Goal: Task Accomplishment & Management: Manage account settings

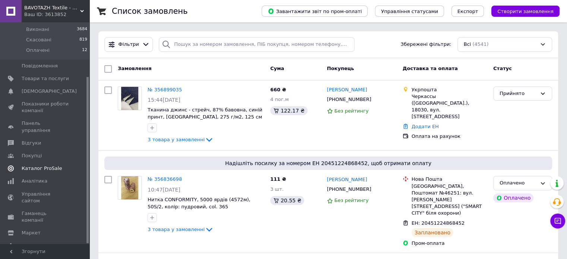
click at [41, 165] on span "Каталог ProSale" at bounding box center [42, 168] width 40 height 7
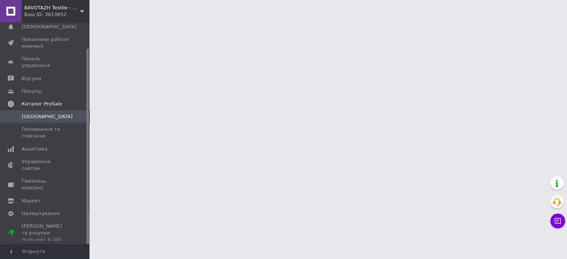
scroll to position [30, 0]
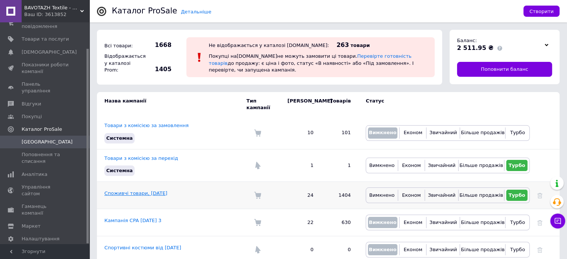
click at [120, 190] on link "Споживчі товари, [DATE]" at bounding box center [135, 193] width 63 height 6
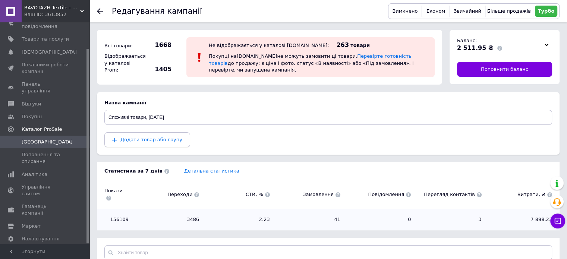
click at [157, 139] on span "Додати товар або групу" at bounding box center [151, 140] width 62 height 6
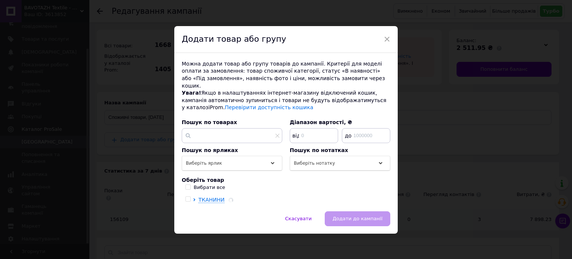
click at [190, 184] on label "Вибрати все" at bounding box center [206, 187] width 40 height 7
click at [190, 184] on input "Вибрати все" at bounding box center [188, 186] width 5 height 5
checkbox input "true"
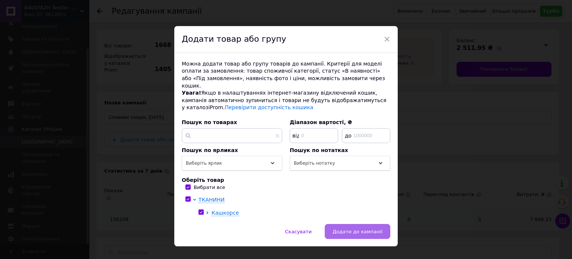
click at [349, 229] on span "Додати до кампанії" at bounding box center [358, 232] width 50 height 6
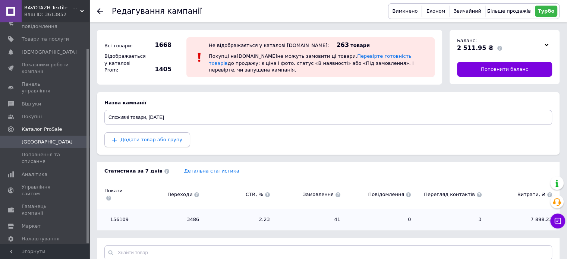
click at [139, 137] on span "Додати товар або групу" at bounding box center [151, 140] width 62 height 6
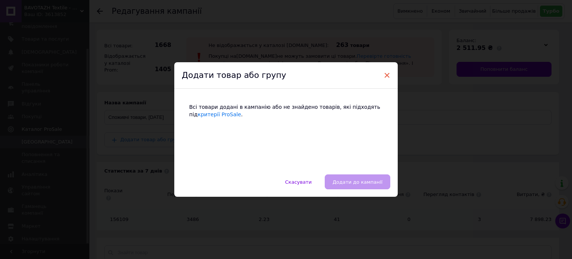
click at [386, 75] on span "×" at bounding box center [387, 75] width 7 height 13
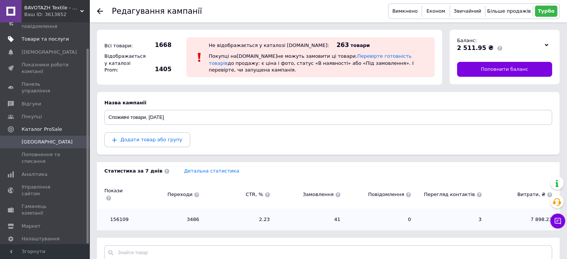
click at [38, 38] on span "Товари та послуги" at bounding box center [45, 39] width 47 height 7
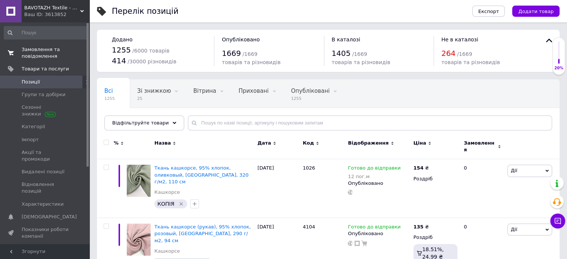
click at [38, 55] on span "Замовлення та повідомлення" at bounding box center [45, 52] width 47 height 13
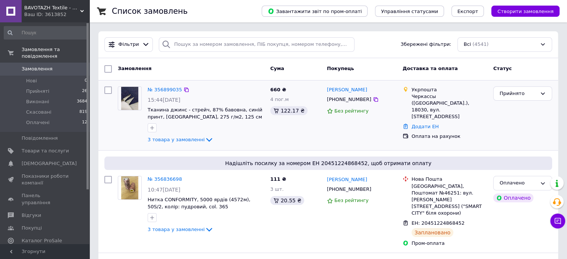
click at [135, 104] on img at bounding box center [130, 98] width 18 height 23
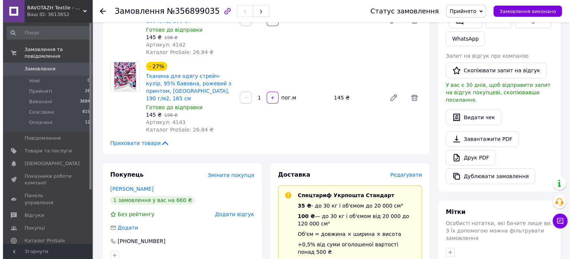
scroll to position [224, 0]
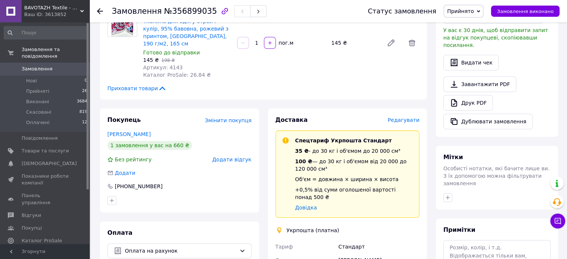
click at [400, 117] on span "Редагувати" at bounding box center [404, 120] width 32 height 6
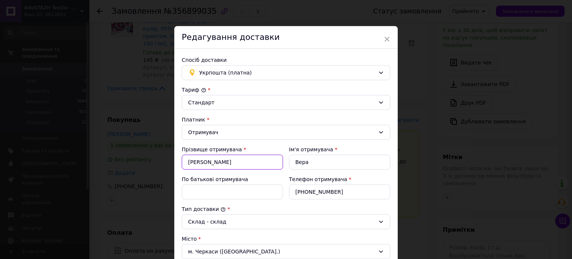
click at [197, 164] on input "Огиенко" at bounding box center [232, 162] width 101 height 15
type input "Огіенко"
click at [301, 159] on input "Вера" at bounding box center [339, 162] width 101 height 15
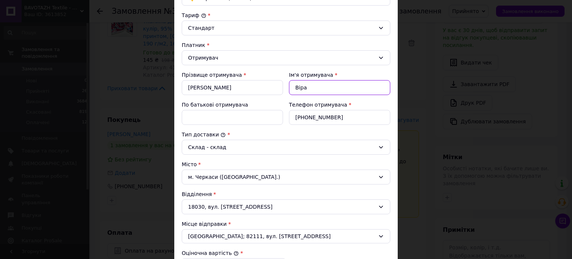
scroll to position [186, 0]
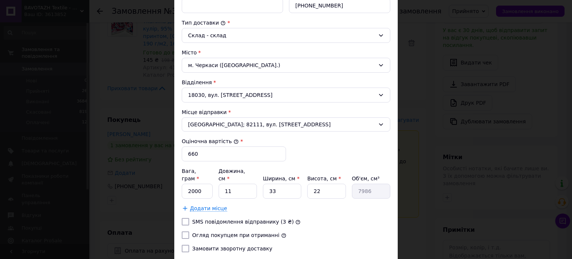
type input "Віра"
click at [193, 184] on input "2000" at bounding box center [197, 191] width 31 height 15
type input "1400"
click at [229, 184] on input "11" at bounding box center [238, 191] width 38 height 15
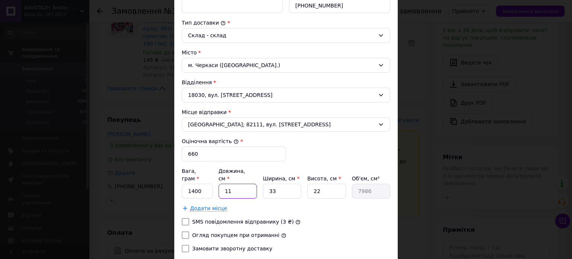
click at [229, 184] on input "11" at bounding box center [238, 191] width 38 height 15
type input "2"
type input "1452"
type input "20"
type input "14520"
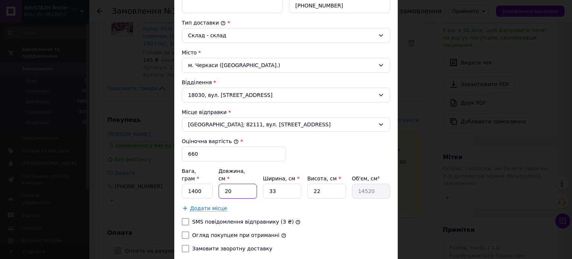
type input "20"
click at [276, 186] on input "33" at bounding box center [282, 191] width 38 height 15
type input "2"
type input "880"
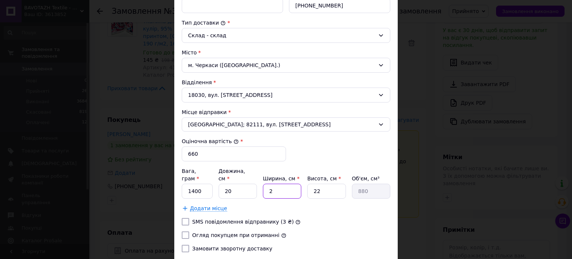
type input "20"
type input "8800"
type input "20"
click at [322, 184] on input "22" at bounding box center [326, 191] width 38 height 15
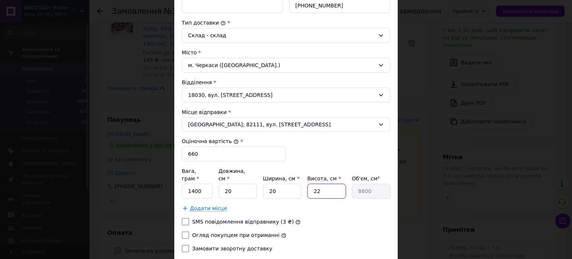
type input "3"
type input "1200"
click at [310, 187] on input "3" at bounding box center [326, 191] width 38 height 15
click at [317, 185] on input "3" at bounding box center [326, 191] width 38 height 15
type input "3"
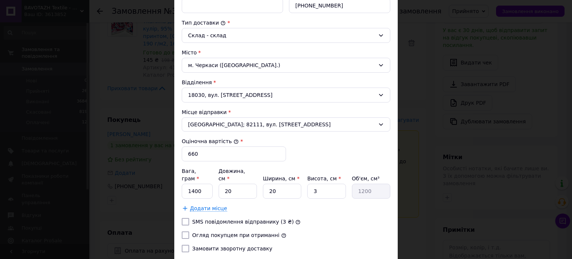
click at [306, 205] on div "Додати місце" at bounding box center [286, 208] width 209 height 7
click at [230, 232] on label "Огляд покупцем при отриманні" at bounding box center [235, 235] width 87 height 6
click at [189, 231] on input "Огляд покупцем при отриманні" at bounding box center [185, 234] width 7 height 7
checkbox input "true"
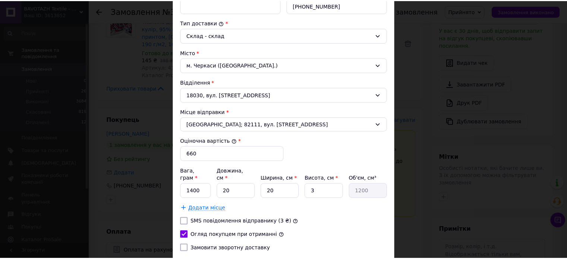
scroll to position [232, 0]
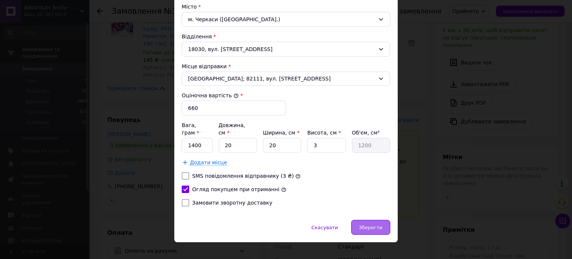
click at [367, 221] on div "Зберегти" at bounding box center [370, 227] width 39 height 15
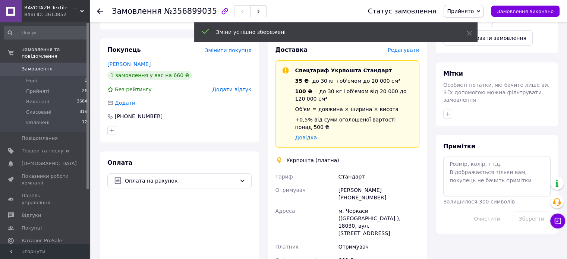
scroll to position [373, 0]
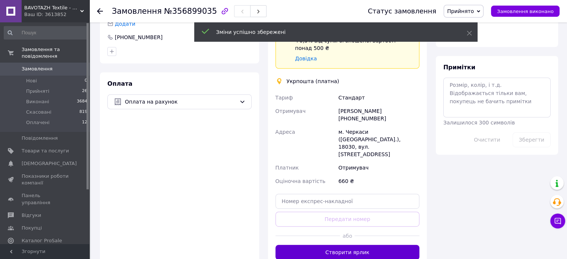
click at [364, 245] on button "Створити ярлик" at bounding box center [347, 252] width 144 height 15
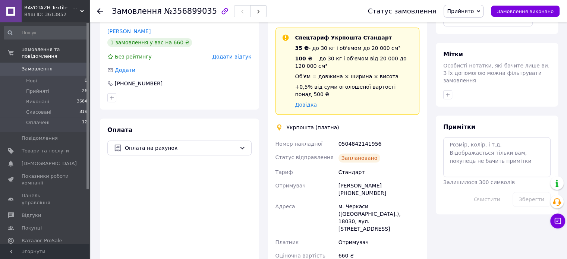
scroll to position [298, 0]
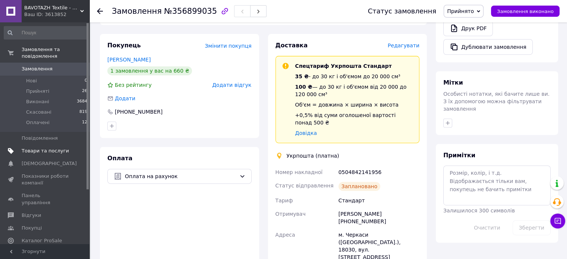
click at [35, 148] on span "Товари та послуги" at bounding box center [45, 151] width 47 height 7
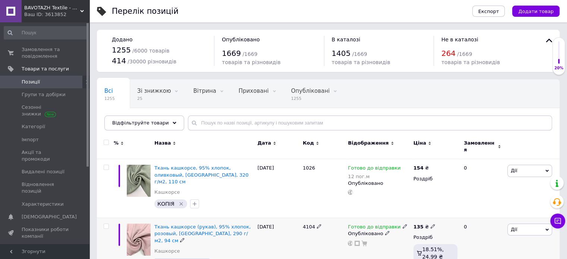
click at [143, 226] on img at bounding box center [139, 240] width 24 height 32
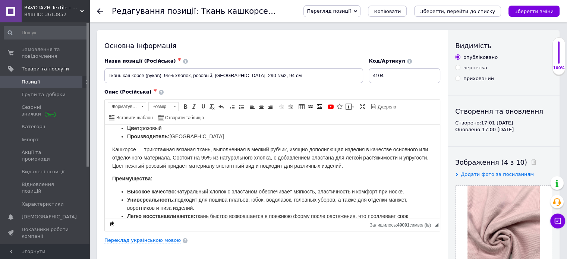
scroll to position [52, 0]
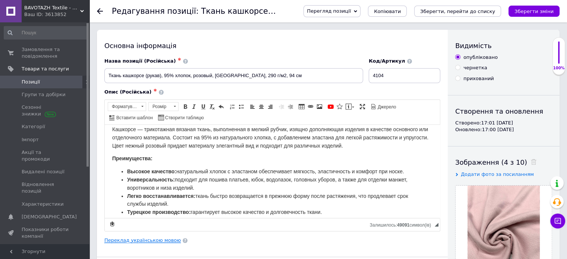
click at [162, 241] on link "Переклад українською мовою" at bounding box center [142, 240] width 76 height 6
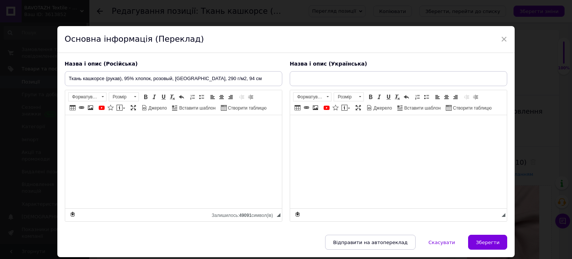
type input "Тканина кашкорсе (рукав), 95% бавовна, рожевий, Польща, 290 г/м2, 94 см"
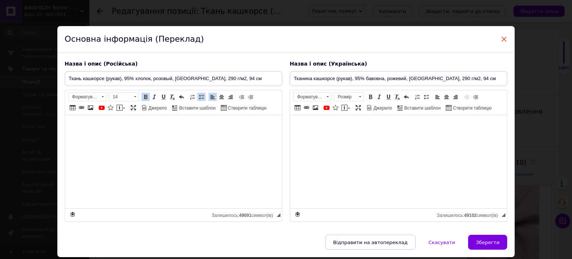
click at [504, 38] on span "×" at bounding box center [504, 39] width 7 height 13
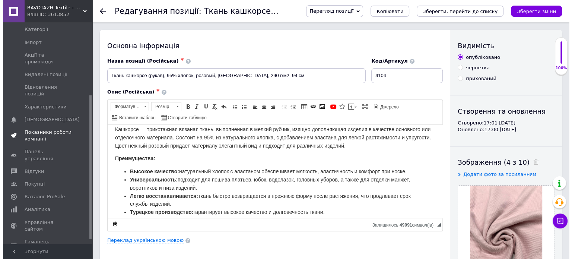
scroll to position [112, 0]
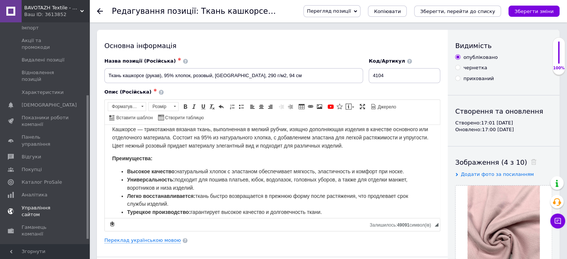
drag, startPoint x: 37, startPoint y: 162, endPoint x: 45, endPoint y: 176, distance: 16.3
click at [37, 179] on span "Каталог ProSale" at bounding box center [42, 182] width 40 height 7
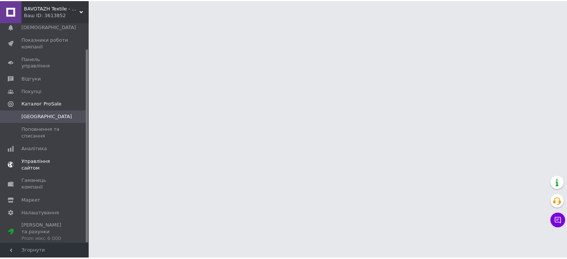
scroll to position [30, 0]
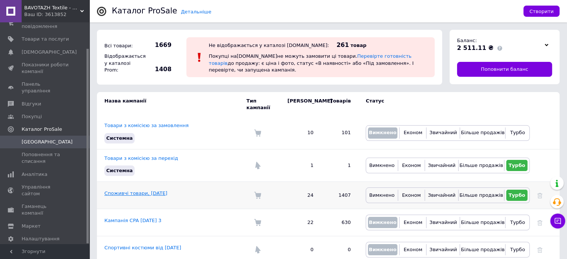
click at [146, 190] on link "Споживчі товари, [DATE]" at bounding box center [135, 193] width 63 height 6
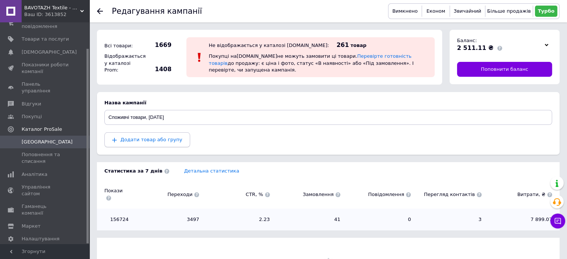
click at [145, 137] on span "Додати товар або групу" at bounding box center [151, 140] width 62 height 6
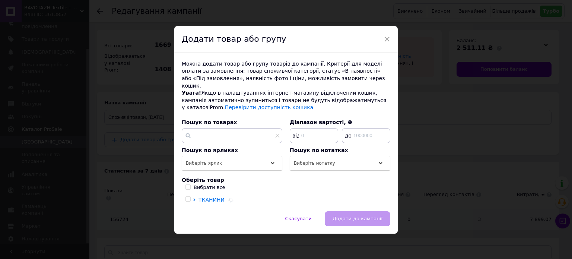
click at [186, 184] on input "Вибрати все" at bounding box center [188, 186] width 5 height 5
checkbox input "true"
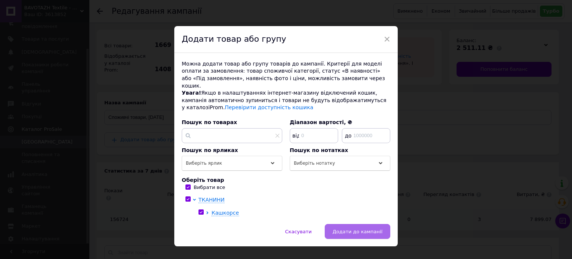
click at [355, 229] on span "Додати до кампанії" at bounding box center [358, 232] width 50 height 6
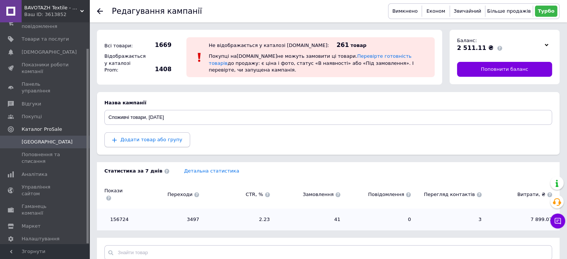
click at [162, 140] on span "Додати товар або групу" at bounding box center [151, 140] width 62 height 6
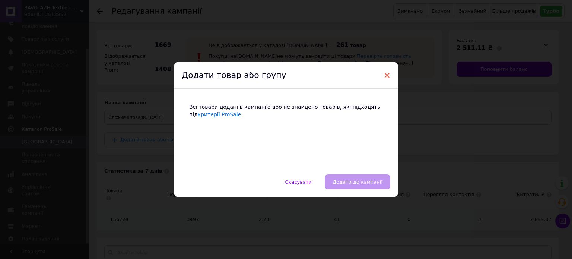
click at [384, 78] on span "×" at bounding box center [387, 75] width 7 height 13
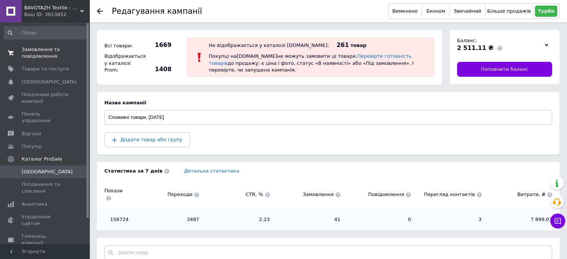
click at [37, 59] on span "Замовлення та повідомлення" at bounding box center [45, 52] width 47 height 13
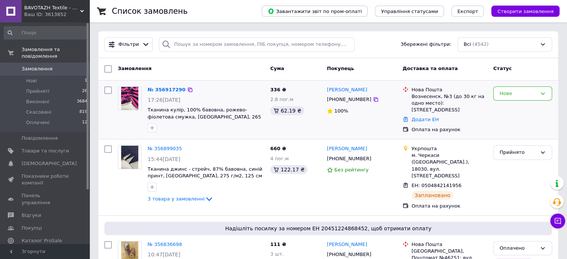
click at [130, 98] on img at bounding box center [130, 98] width 18 height 23
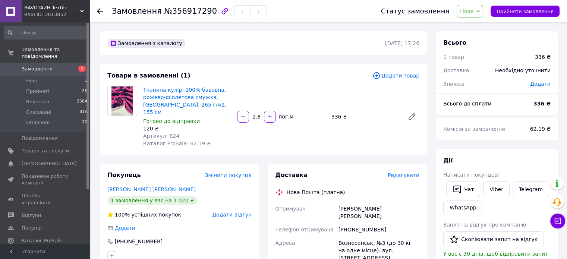
click at [473, 10] on span "Нове" at bounding box center [466, 11] width 13 height 6
click at [477, 22] on li "Прийнято" at bounding box center [474, 25] width 34 height 11
click at [339, 202] on div "Лелнідов Денис" at bounding box center [379, 212] width 84 height 21
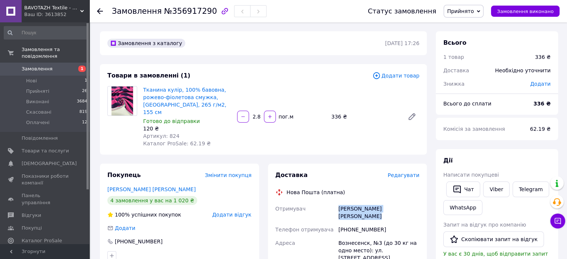
click at [339, 202] on div "Лелнідов Денис" at bounding box center [379, 212] width 84 height 21
copy div "Лелнідов Денис"
click at [359, 223] on div "+380930478913" at bounding box center [379, 229] width 84 height 13
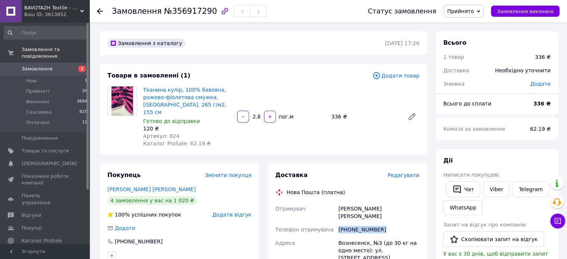
copy div "+380930478913"
click at [317, 227] on span "Телефон отримувача" at bounding box center [304, 230] width 58 height 6
click at [351, 202] on div "Лелнідов Денис" at bounding box center [379, 212] width 84 height 21
click at [352, 223] on div "+380930478913" at bounding box center [379, 229] width 84 height 13
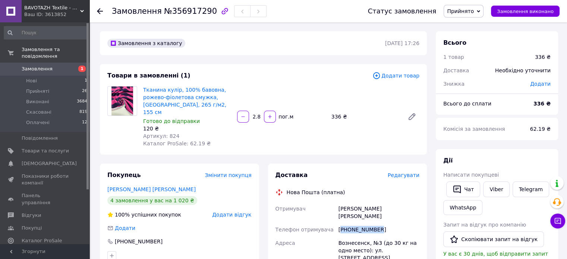
copy div "380930478913"
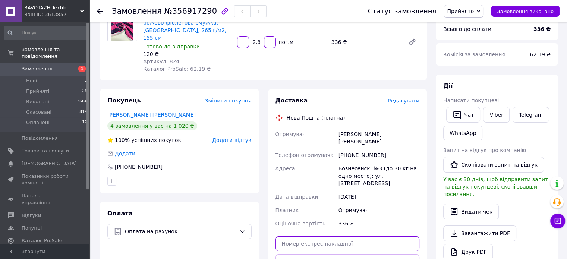
click at [340, 236] on input "text" at bounding box center [347, 243] width 144 height 15
paste input "20451225338442"
type input "20451225338442"
click at [340, 254] on button "Передати номер" at bounding box center [347, 261] width 144 height 15
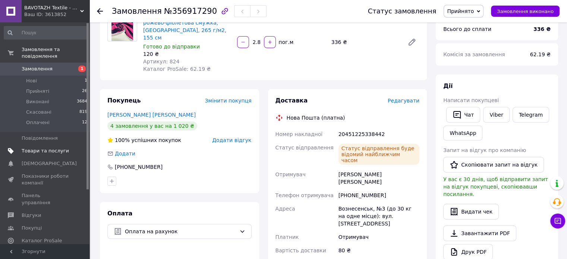
click at [38, 148] on span "Товари та послуги" at bounding box center [45, 151] width 47 height 7
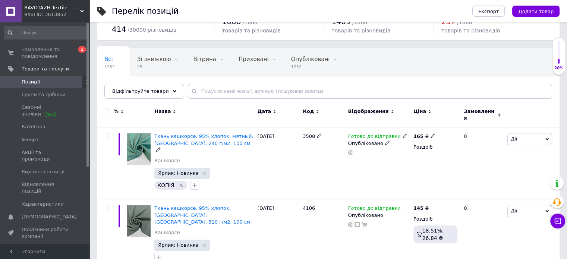
scroll to position [75, 0]
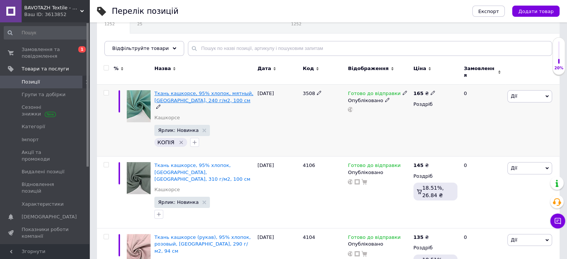
click at [194, 92] on span "Ткань кашкорсе, 95% хлопок, мятный, Турция, 240 г/м2, 100 см" at bounding box center [203, 97] width 99 height 12
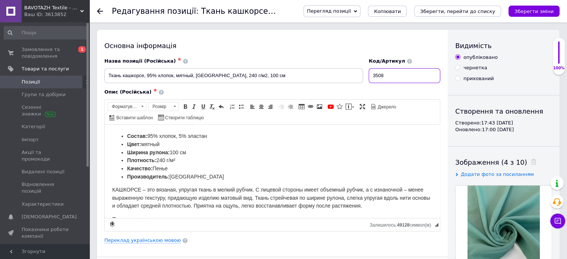
click at [393, 75] on input "3508" at bounding box center [405, 75] width 72 height 15
type input "4236"
click at [139, 239] on link "Переклад українською мовою" at bounding box center [142, 240] width 76 height 6
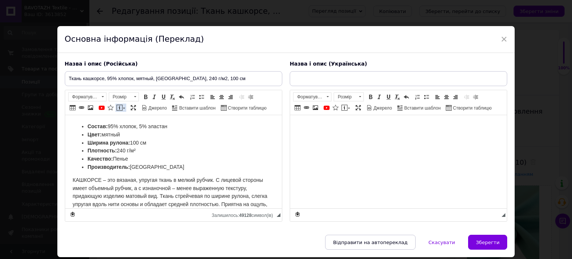
type input "Тканина кашкорсе, 95% бавовна, м'ятний, Туреччина, 240 г/м2, 100 см"
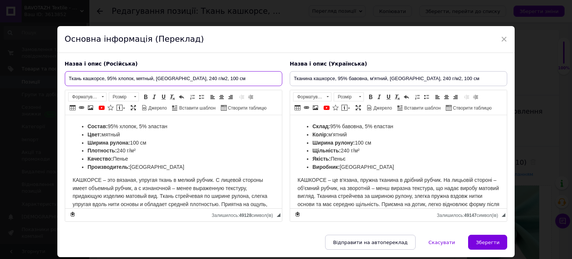
click at [138, 76] on input "Ткань кашкорсе, 95% хлопок, мятный, Турция, 240 г/м2, 100 см" at bounding box center [174, 78] width 218 height 15
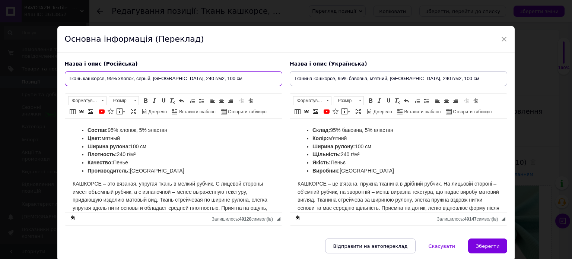
click at [177, 80] on input "Ткань кашкорсе, 95% хлопок, серый, Турция, 240 г/м2, 100 см" at bounding box center [174, 78] width 218 height 15
click at [198, 76] on input "Ткань кашкорсе, 95% хлопок, серый, Турция, 320 г/м2, 100 см" at bounding box center [174, 78] width 218 height 15
drag, startPoint x: 210, startPoint y: 77, endPoint x: 171, endPoint y: 79, distance: 38.8
click at [171, 79] on input "Ткань кашкорсе, 95% хлопок, серый, Турция, 320 г/м2, 110 см" at bounding box center [174, 78] width 218 height 15
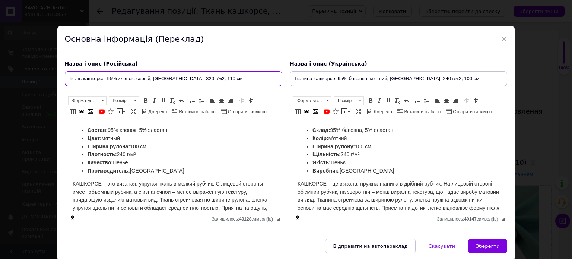
type input "Ткань кашкорсе, 95% хлопок, серый, Турция, 320 г/м2, 110 см"
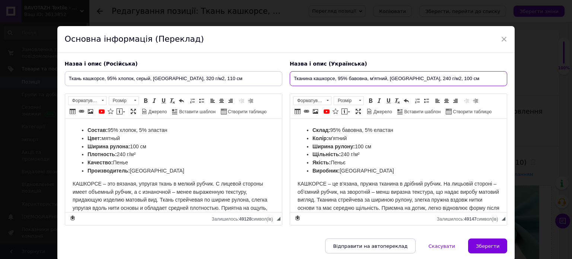
drag, startPoint x: 415, startPoint y: 82, endPoint x: 451, endPoint y: 78, distance: 36.7
click at [451, 78] on input "Тканина кашкорсе, 95% бавовна, м'ятний, Туреччина, 240 г/м2, 100 см" at bounding box center [399, 78] width 218 height 15
paste input "320 г/м2, 11"
click at [381, 79] on input "Тканина кашкорсе, 95% бавовна, м'ятний, Туреччина, 320 г/м2, 110 см" at bounding box center [399, 78] width 218 height 15
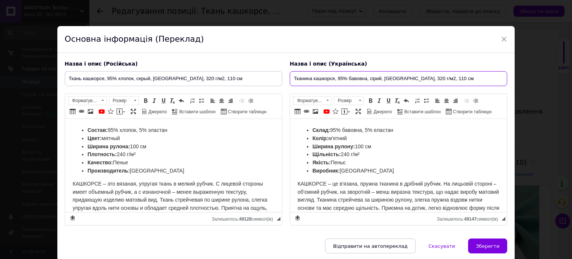
type input "Тканина кашкорсе, 95% бавовна, сірий, Туреччина, 320 г/м2, 110 см"
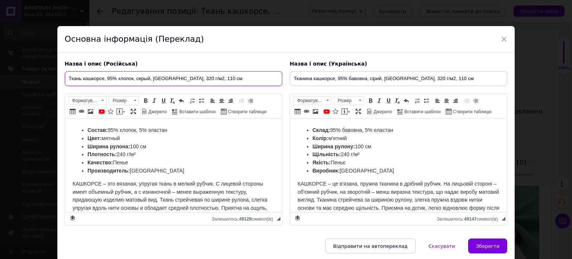
click at [146, 78] on input "Ткань кашкорсе, 95% хлопок, серый, Турция, 320 г/м2, 110 см" at bounding box center [174, 78] width 218 height 15
click at [106, 141] on li "Цвет: мятный" at bounding box center [173, 139] width 172 height 8
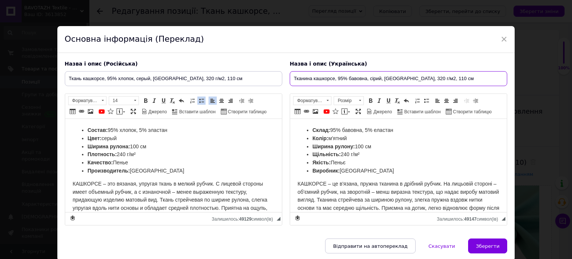
click at [371, 80] on input "Тканина кашкорсе, 95% бавовна, сірий, Туреччина, 320 г/м2, 110 см" at bounding box center [399, 78] width 218 height 15
click at [334, 139] on span "Колір: м'ятний" at bounding box center [329, 138] width 34 height 6
click at [355, 151] on li "Щільність: 240 г/м²" at bounding box center [398, 155] width 172 height 8
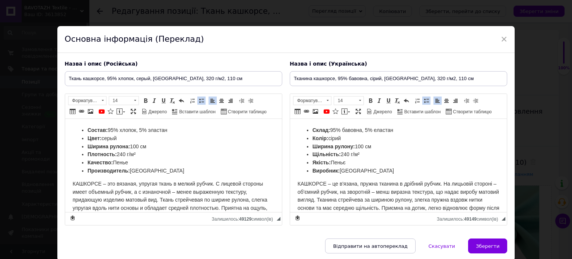
click at [363, 143] on li "Ширина рулону: 100 см" at bounding box center [398, 147] width 172 height 8
click at [345, 153] on span "Щільність: 240 г/м²" at bounding box center [335, 154] width 47 height 6
click at [136, 145] on span "Ширина рулона: 100 см" at bounding box center [116, 146] width 59 height 6
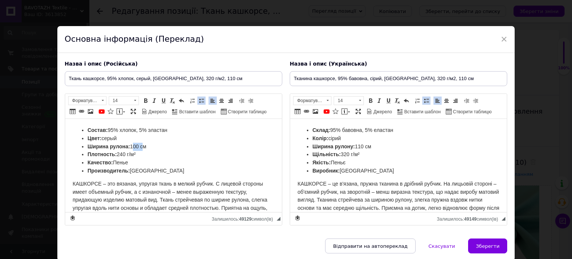
click at [136, 145] on span "Ширина рулона: 100 см" at bounding box center [116, 146] width 59 height 6
click at [123, 151] on span "Плотность: 240 г/м²" at bounding box center [111, 154] width 48 height 6
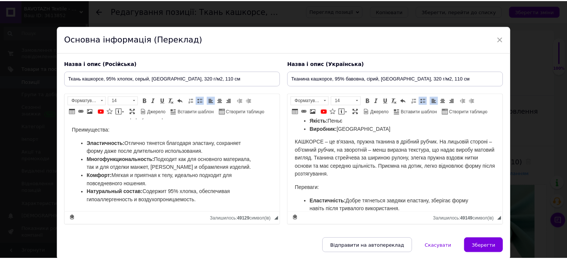
scroll to position [92, 0]
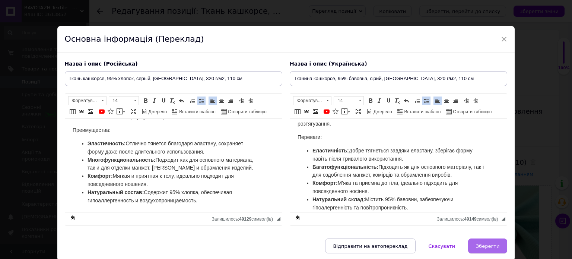
click at [480, 246] on span "Зберегти" at bounding box center [487, 246] width 23 height 6
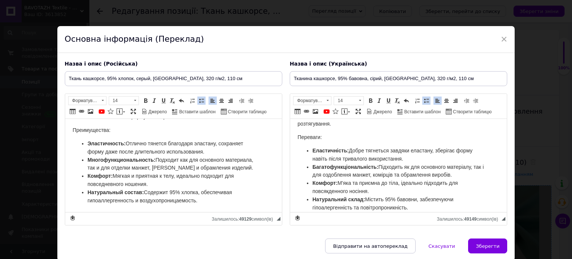
type input "Ткань кашкорсе, 95% хлопок, серый, Турция, 320 г/м2, 110 см"
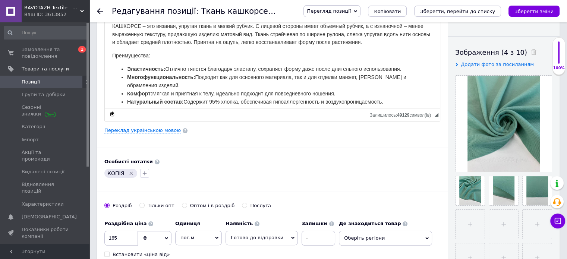
scroll to position [112, 0]
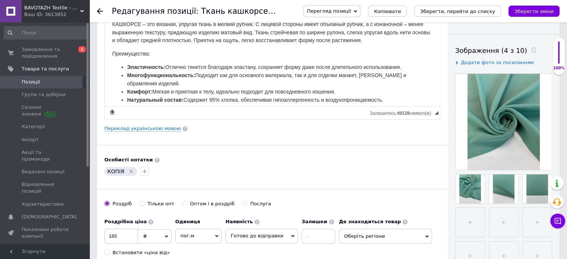
click at [130, 171] on icon "Видалити мітку" at bounding box center [131, 171] width 3 height 3
click at [122, 238] on input "165" at bounding box center [121, 236] width 34 height 15
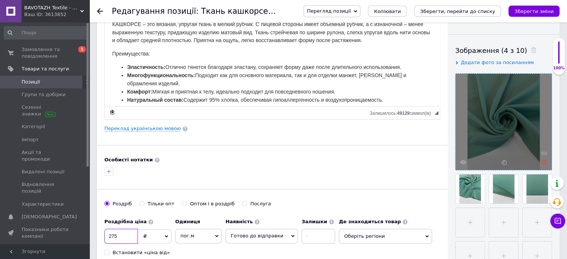
type input "275"
click at [544, 162] on use at bounding box center [544, 162] width 6 height 6
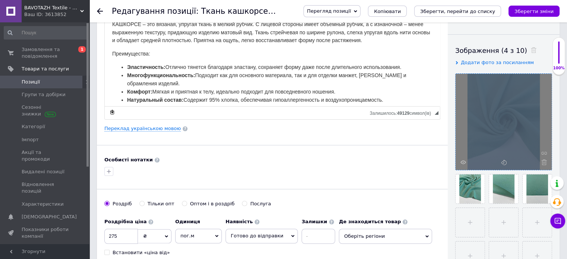
click at [544, 162] on div at bounding box center [503, 122] width 96 height 96
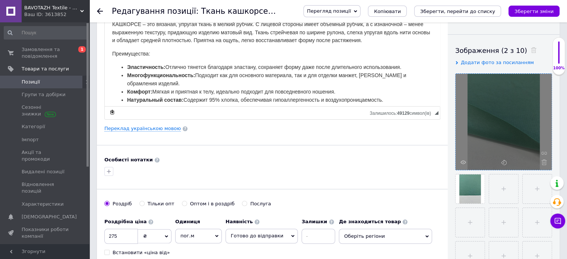
click at [544, 162] on use at bounding box center [544, 162] width 6 height 6
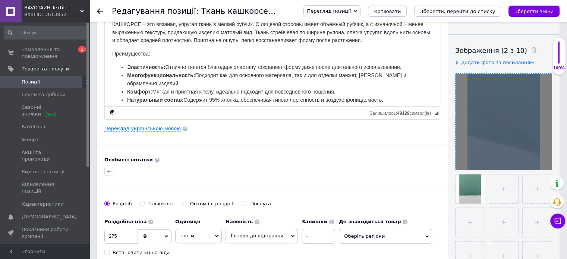
click at [544, 162] on div at bounding box center [503, 122] width 96 height 96
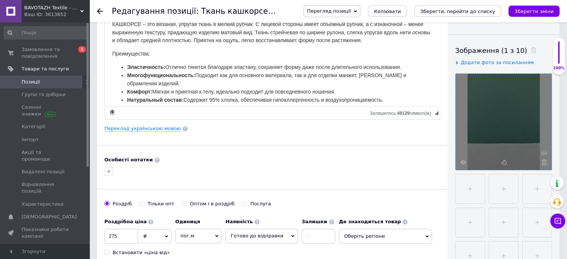
click at [544, 162] on use at bounding box center [544, 162] width 6 height 6
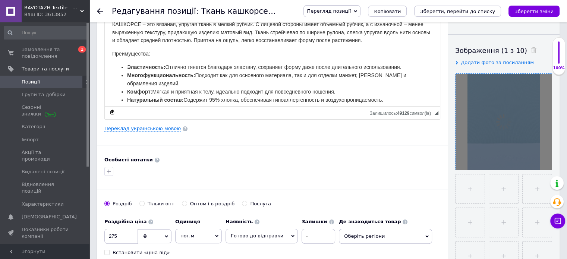
click at [544, 162] on div at bounding box center [503, 122] width 96 height 96
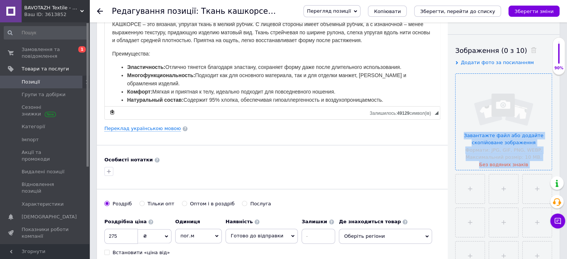
click at [517, 128] on input "file" at bounding box center [503, 122] width 96 height 96
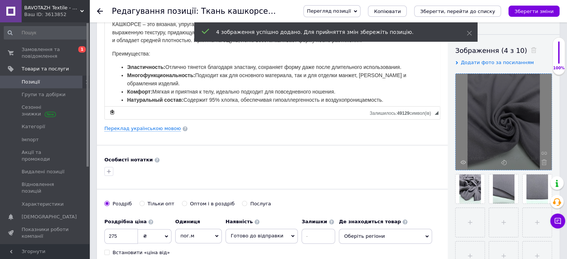
click at [321, 171] on div at bounding box center [272, 171] width 339 height 12
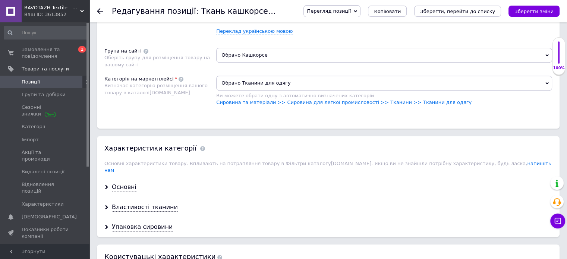
scroll to position [559, 0]
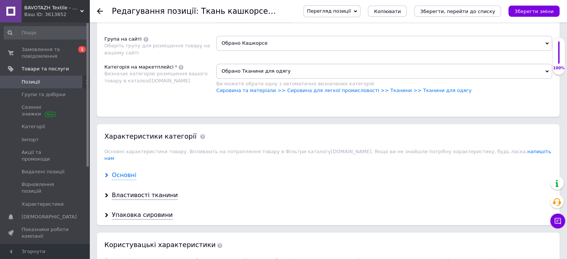
click at [127, 171] on div "Основні" at bounding box center [124, 175] width 25 height 9
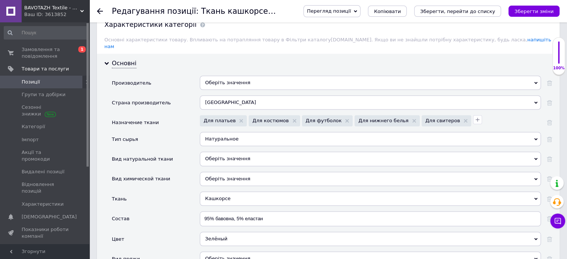
scroll to position [708, 0]
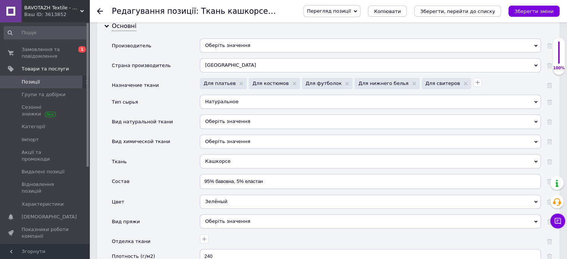
click at [227, 195] on div "Зелёный" at bounding box center [370, 202] width 341 height 14
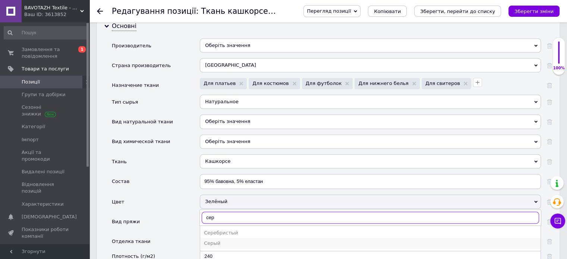
type input "сер"
click at [216, 240] on div "Серый" at bounding box center [370, 243] width 333 height 7
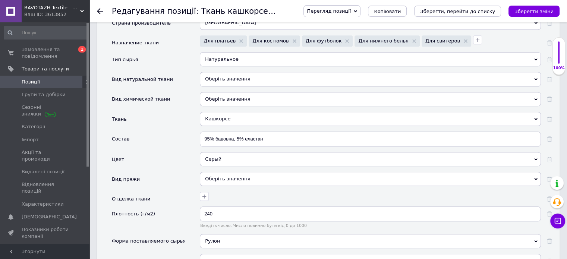
scroll to position [820, 0]
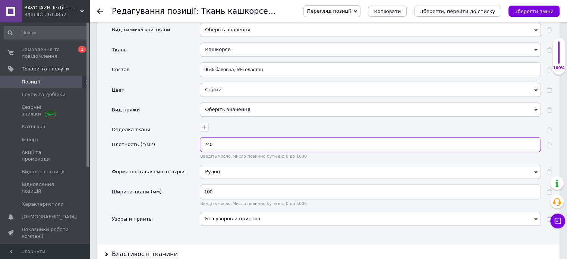
click at [233, 137] on input "240" at bounding box center [370, 144] width 341 height 15
type input "320"
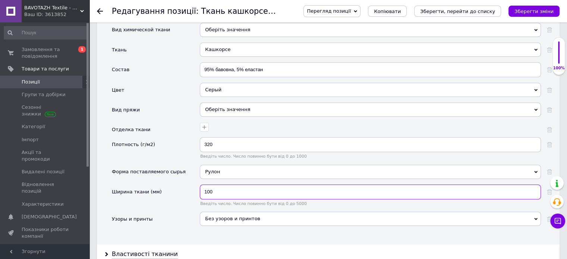
click at [209, 184] on input "100" at bounding box center [370, 191] width 341 height 15
click at [216, 184] on input "110" at bounding box center [370, 191] width 341 height 15
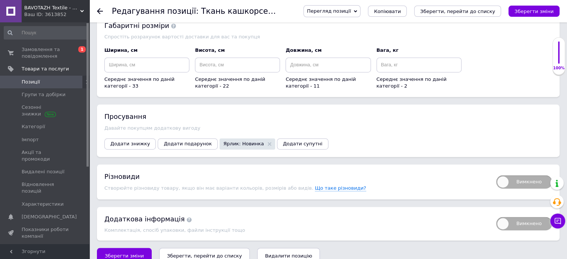
scroll to position [1172, 0]
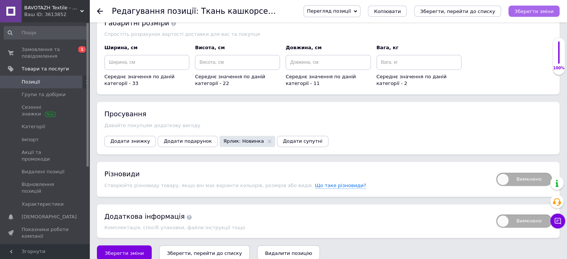
type input "1100"
click at [542, 10] on icon "Зберегти зміни" at bounding box center [533, 12] width 39 height 6
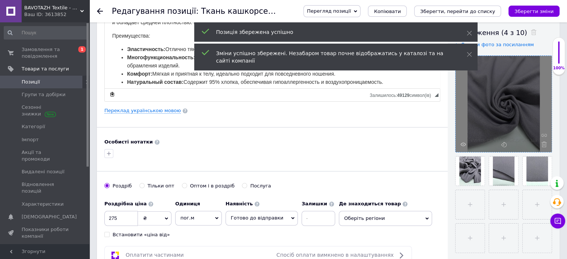
scroll to position [54, 0]
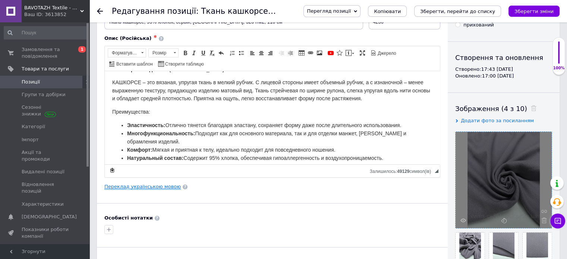
click at [143, 186] on link "Переклад українською мовою" at bounding box center [142, 187] width 76 height 6
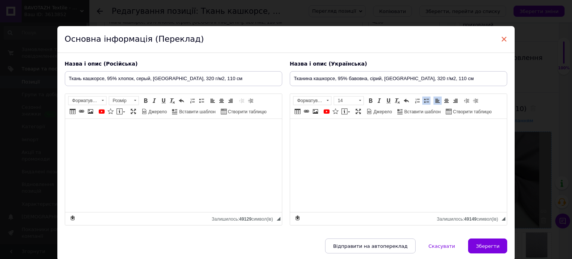
click at [503, 37] on span "×" at bounding box center [504, 39] width 7 height 13
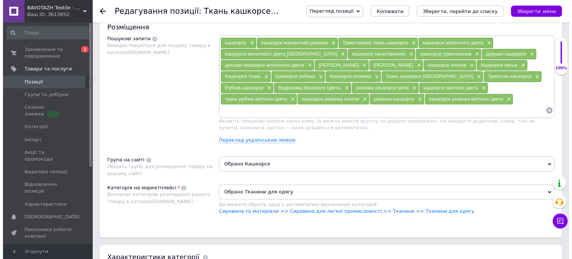
scroll to position [426, 0]
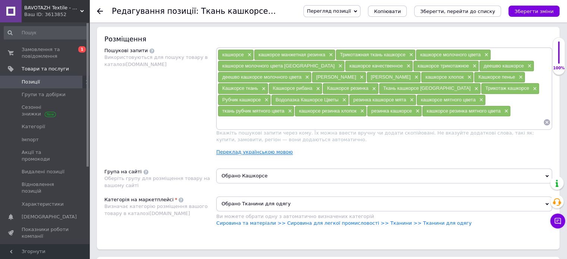
click at [258, 149] on link "Переклад українською мовою" at bounding box center [254, 152] width 76 height 6
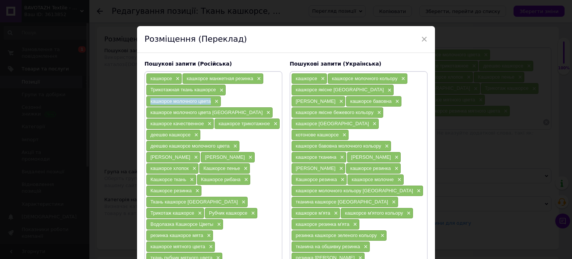
drag, startPoint x: 149, startPoint y: 102, endPoint x: 210, endPoint y: 99, distance: 61.6
click at [210, 99] on div "кашкорсе молочного цвета ×" at bounding box center [183, 101] width 75 height 10
copy span "кашкорсе молочного цвета"
click at [216, 99] on span "×" at bounding box center [216, 101] width 6 height 6
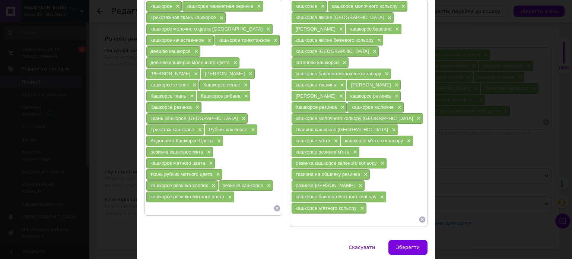
scroll to position [75, 0]
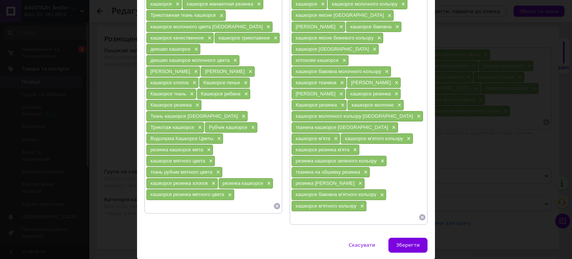
click at [196, 200] on input at bounding box center [209, 205] width 127 height 11
paste input "кашкорсе молочного цвета"
click at [181, 200] on input "кашкорсе молочного цвета" at bounding box center [209, 205] width 127 height 11
type input "кашкорсе серого цвета"
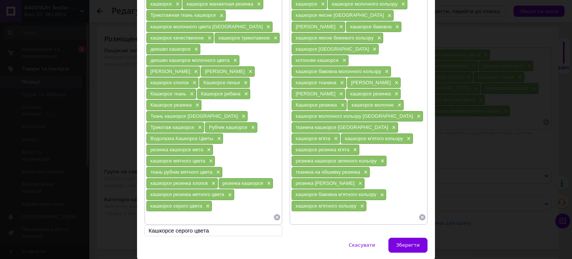
scroll to position [37, 0]
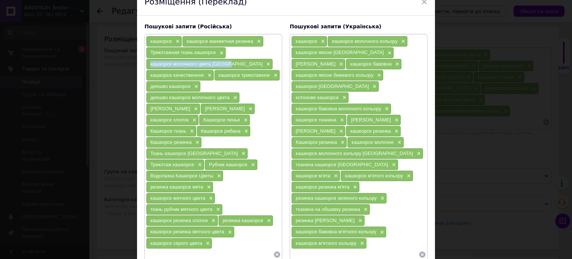
drag, startPoint x: 148, startPoint y: 61, endPoint x: 231, endPoint y: 59, distance: 82.4
click at [231, 59] on div "кашкорсе молочного цвета Турция ×" at bounding box center [209, 64] width 126 height 10
copy span "кашкорсе молочного цвета Турция"
click at [265, 63] on span "×" at bounding box center [268, 64] width 6 height 6
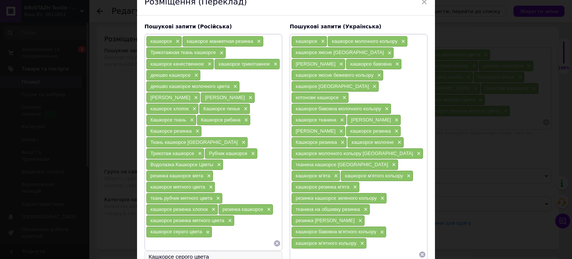
scroll to position [75, 0]
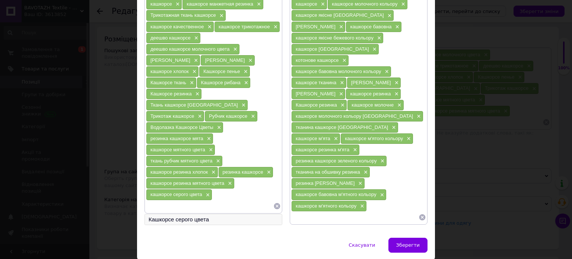
click at [200, 214] on li "Кашкорсе серого цвета" at bounding box center [213, 219] width 137 height 10
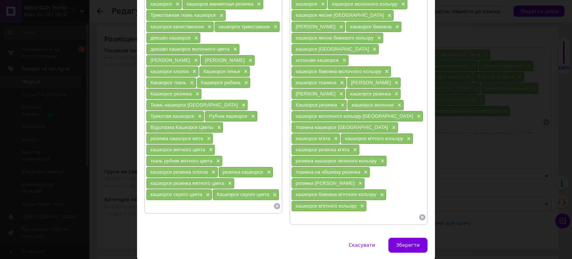
click at [186, 200] on input at bounding box center [209, 205] width 127 height 11
paste input "кашкорсе молочного цвета Турция"
click at [189, 200] on input "кашкорсе молочного цвета Турция" at bounding box center [209, 205] width 127 height 11
type input "кашкорсе серого цвета Турция"
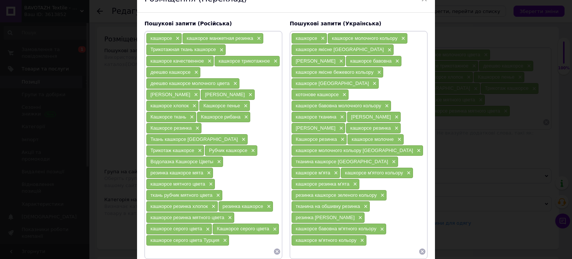
scroll to position [0, 0]
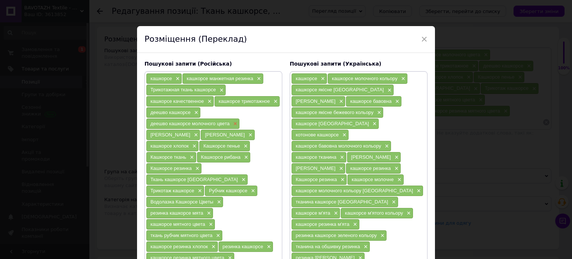
click at [235, 121] on span "×" at bounding box center [234, 124] width 6 height 6
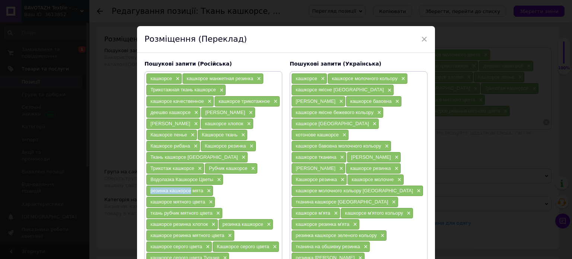
drag, startPoint x: 149, startPoint y: 176, endPoint x: 189, endPoint y: 181, distance: 39.9
click at [189, 186] on div "резинка кашкорсе мята ×" at bounding box center [179, 191] width 67 height 10
copy span "резинка кашкорсе"
click at [208, 188] on span "×" at bounding box center [208, 191] width 6 height 6
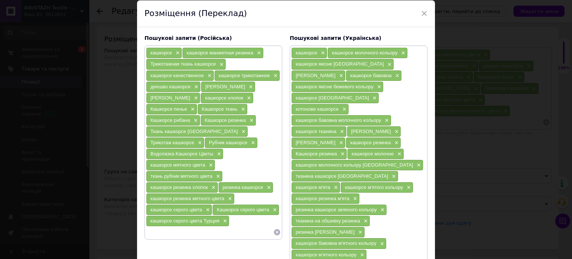
scroll to position [75, 0]
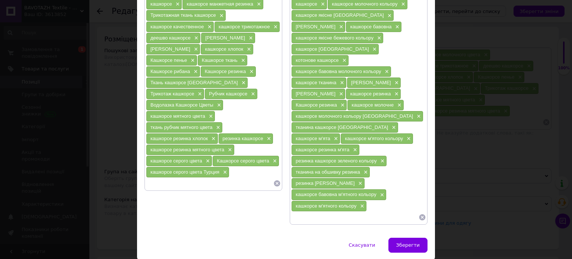
click at [195, 178] on input at bounding box center [209, 183] width 127 height 11
paste input "резинка кашкорсе"
type input "резинка кашкорсе серая"
click at [218, 124] on span "×" at bounding box center [217, 127] width 6 height 6
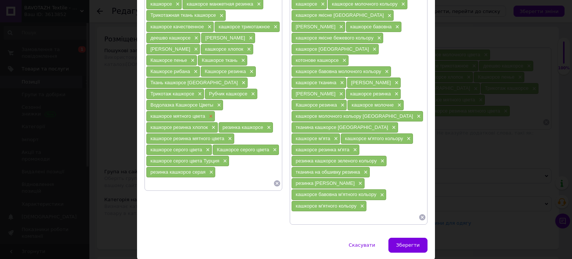
click at [208, 113] on span "×" at bounding box center [210, 116] width 6 height 6
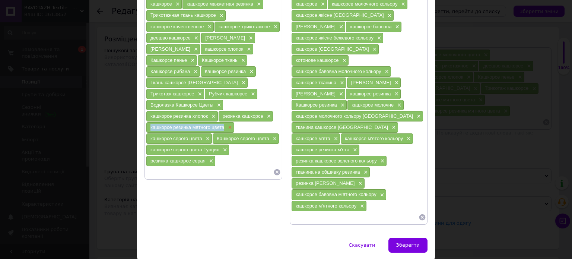
drag, startPoint x: 148, startPoint y: 114, endPoint x: 228, endPoint y: 116, distance: 79.8
click at [228, 122] on div "кашкорсе резинка мятного цвета ×" at bounding box center [190, 127] width 88 height 10
copy span "кашкорсе резинка мятного цвета"
click at [232, 122] on div "кашкорсе резинка мятного цвета ×" at bounding box center [190, 127] width 88 height 10
click at [229, 124] on span "×" at bounding box center [229, 127] width 6 height 6
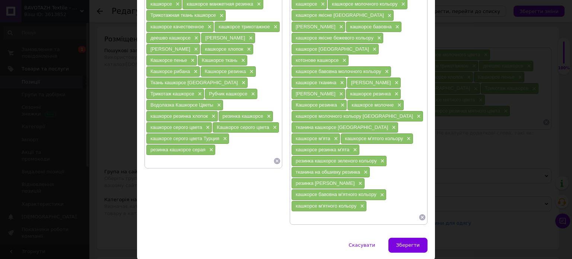
click at [228, 155] on input at bounding box center [209, 160] width 127 height 11
paste input "кашкорсе резинка мятного цвета"
click at [184, 155] on input "кашкорсе резинка мятного цвета" at bounding box center [209, 160] width 127 height 11
click at [195, 155] on input "кашкорсе резинка мятного цвета" at bounding box center [209, 160] width 127 height 11
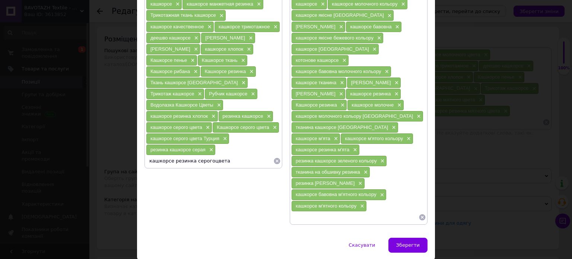
type input "кашкорсе резинка серого цвета"
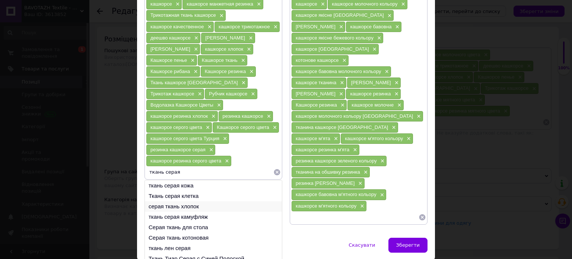
type input "ткань серая"
click at [198, 201] on li "серая ткань хлопок" at bounding box center [213, 206] width 137 height 10
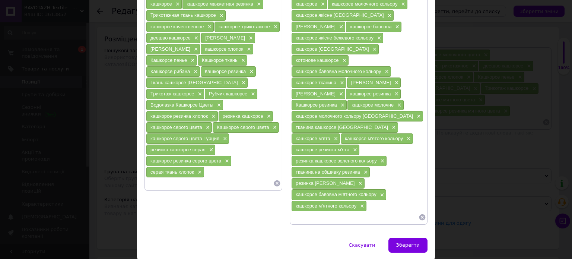
click at [171, 178] on input at bounding box center [209, 183] width 127 height 11
type input "серая ткань на довяз"
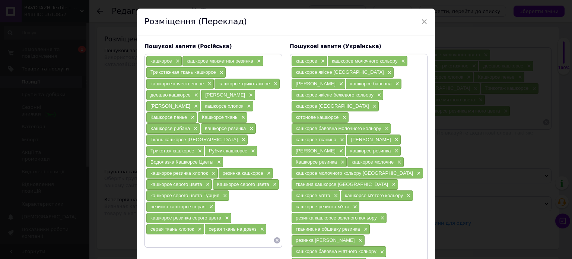
scroll to position [0, 0]
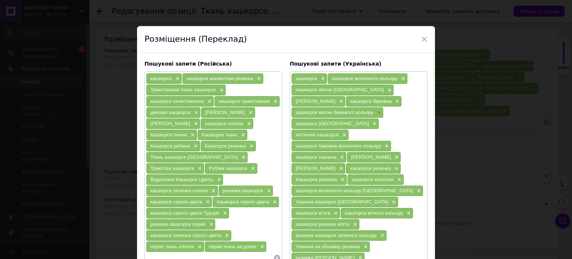
click at [377, 110] on span "×" at bounding box center [379, 113] width 6 height 6
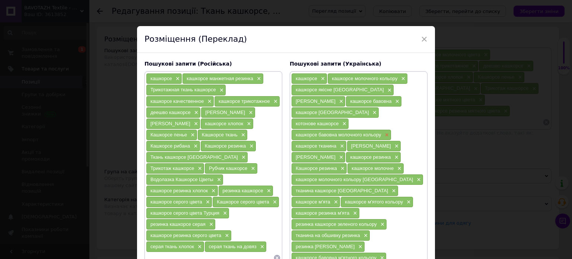
click at [385, 132] on span "×" at bounding box center [386, 135] width 6 height 6
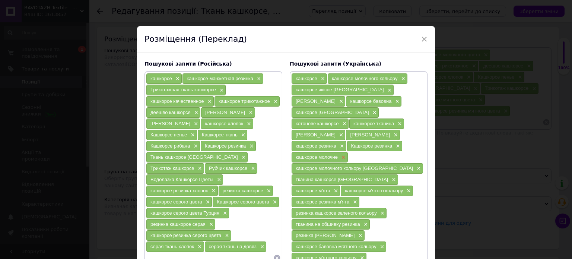
click at [343, 154] on span "×" at bounding box center [343, 157] width 6 height 6
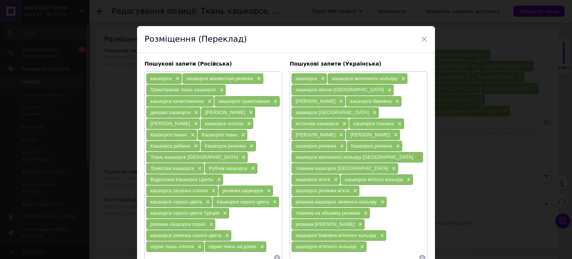
click at [415, 154] on span "×" at bounding box center [418, 157] width 6 height 6
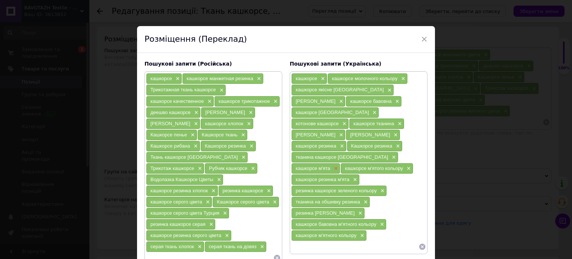
click at [338, 165] on span "×" at bounding box center [335, 168] width 6 height 6
drag, startPoint x: 294, startPoint y: 155, endPoint x: 352, endPoint y: 154, distance: 58.1
click at [352, 163] on div "кашкорсе м'ятого кольору ×" at bounding box center [328, 168] width 72 height 10
copy span "кашкорсе м'ятого кольору"
click at [357, 165] on span "×" at bounding box center [359, 168] width 6 height 6
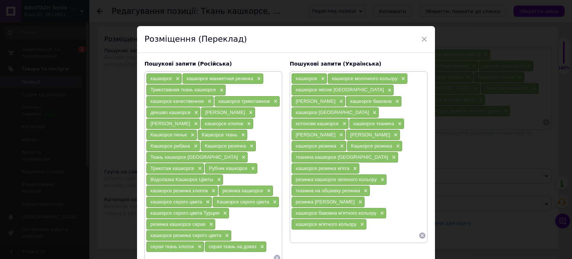
click at [322, 228] on div "кашкорсе × кашкорсе молочного кольору × кашкорсе якісне Туреччина × кашкорсе ко…" at bounding box center [359, 157] width 138 height 172
click at [321, 230] on input at bounding box center [354, 235] width 127 height 11
paste input "кашкорсе м'ятого кольору"
click at [321, 230] on input "кашкорсе м'ятого кольору" at bounding box center [354, 235] width 127 height 11
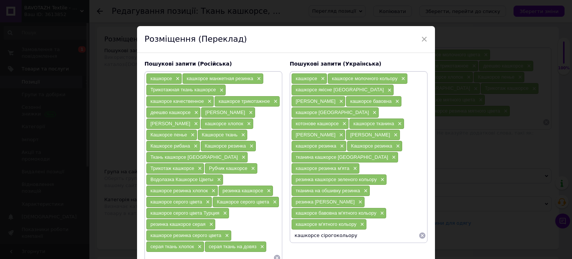
type input "кашкорсе сірого кольору"
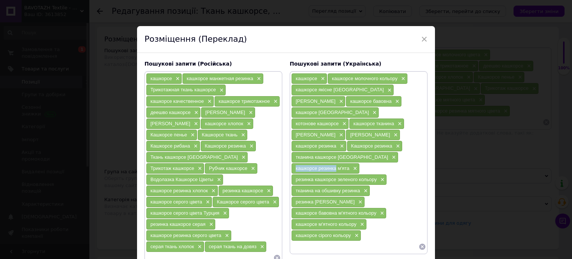
drag, startPoint x: 307, startPoint y: 155, endPoint x: 334, endPoint y: 155, distance: 26.8
click at [334, 163] on div "кашкорсе резинка м'ята ×" at bounding box center [326, 168] width 68 height 10
copy span "кашкорсе резинка"
click at [353, 165] on span "×" at bounding box center [354, 168] width 6 height 6
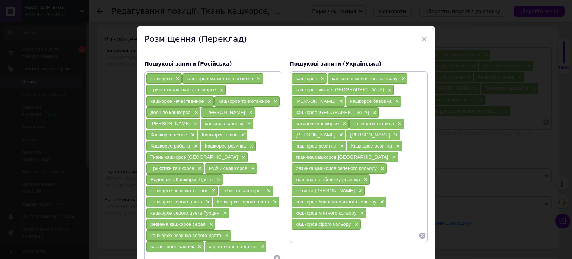
click at [335, 230] on input at bounding box center [354, 235] width 127 height 11
paste input "кашкорсе резинка"
type input "кашкорсе резинка сіра"
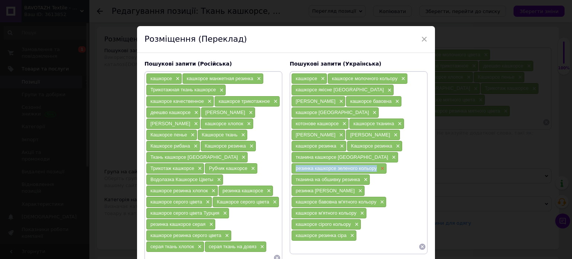
drag, startPoint x: 294, startPoint y: 155, endPoint x: 377, endPoint y: 154, distance: 83.5
click at [377, 163] on div "резинка кашкорсе зеленого кольору ×" at bounding box center [339, 168] width 95 height 10
copy span "резинка кашкорсе зеленого кольору"
click at [382, 165] on span "×" at bounding box center [382, 168] width 6 height 6
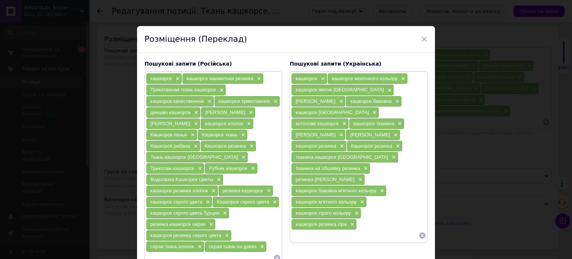
click at [360, 215] on div "кашкорсе × кашкорсе молочного кольору × кашкорсе якісне Туреччина × кашкорсе ко…" at bounding box center [358, 157] width 135 height 168
click at [361, 230] on input at bounding box center [354, 235] width 127 height 11
paste input "резинка кашкорсе зеленого кольору"
click at [338, 230] on input "резинка кашкорсе зеленого кольору" at bounding box center [354, 235] width 127 height 11
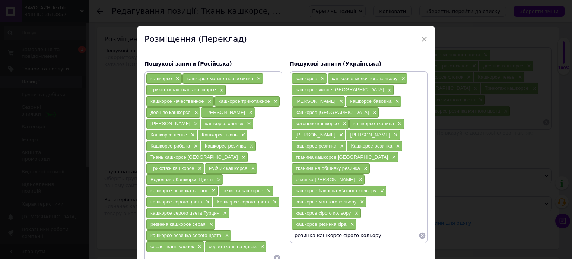
type input "резинка кашкорсе сірого кольору"
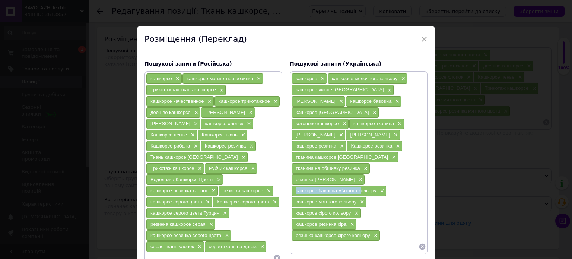
drag, startPoint x: 294, startPoint y: 176, endPoint x: 344, endPoint y: 178, distance: 50.0
click at [358, 186] on div "кашкорсе бавовна м'ятного кольору ×" at bounding box center [339, 191] width 95 height 10
drag, startPoint x: 296, startPoint y: 166, endPoint x: 329, endPoint y: 170, distance: 33.3
click at [329, 174] on div "резинка рібана зелена ×" at bounding box center [328, 179] width 73 height 10
click at [357, 177] on span "×" at bounding box center [360, 180] width 6 height 6
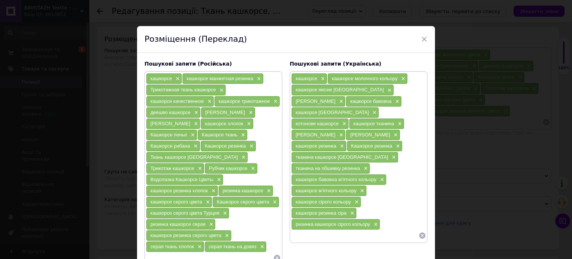
click at [328, 230] on input at bounding box center [354, 235] width 127 height 11
paste input "резинка рібана"
type input "резинка рібана сіра"
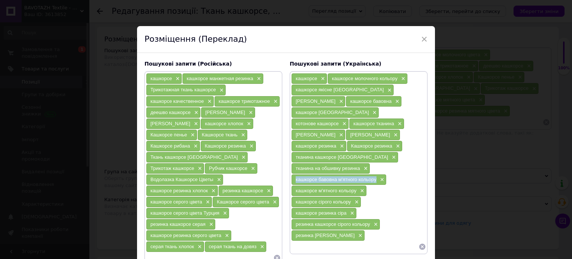
drag, startPoint x: 294, startPoint y: 165, endPoint x: 375, endPoint y: 165, distance: 81.2
click at [375, 174] on div "кашкорсе бавовна м'ятного кольору ×" at bounding box center [339, 179] width 95 height 10
click at [380, 177] on span "×" at bounding box center [382, 180] width 6 height 6
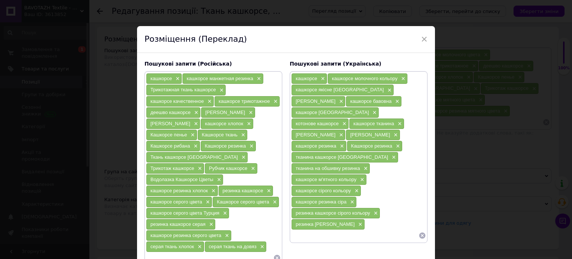
click at [364, 230] on input at bounding box center [354, 235] width 127 height 11
paste input "кашкорсе бавовна м'ятного кольору"
click at [347, 230] on input "кашкорсе бавовна м'ятного кольору" at bounding box center [354, 235] width 127 height 11
type input "кашкорсе бавовна сірого кольору"
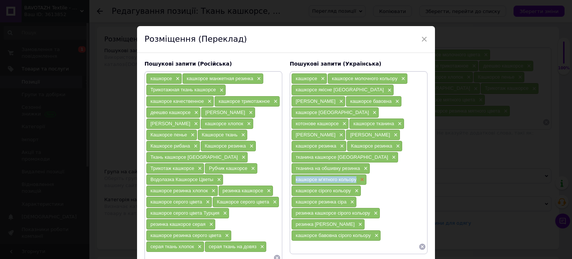
drag, startPoint x: 294, startPoint y: 164, endPoint x: 358, endPoint y: 170, distance: 63.9
click at [358, 174] on div "кашкорсе м'ятного кольору ×" at bounding box center [329, 179] width 75 height 10
click at [364, 174] on div "кашкорсе м'ятного кольору ×" at bounding box center [329, 179] width 75 height 10
click at [363, 177] on span "×" at bounding box center [361, 180] width 6 height 6
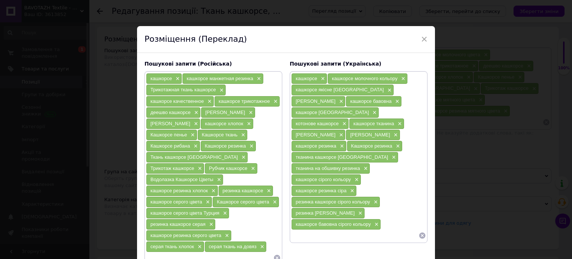
click at [352, 230] on input at bounding box center [354, 235] width 127 height 11
paste input "кашкорсе м'ятного кольору"
click at [329, 230] on input "кашкорсе м'ятного кольору" at bounding box center [354, 235] width 127 height 11
type input "кашкорсе сіра"
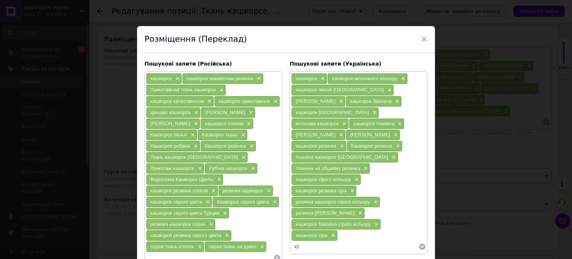
type input "с"
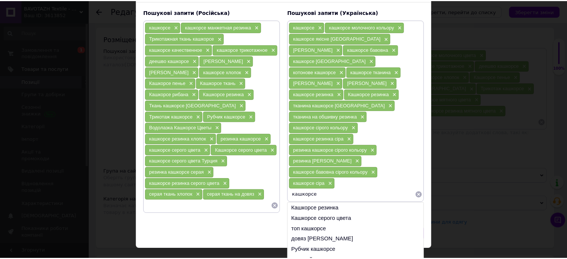
scroll to position [53, 0]
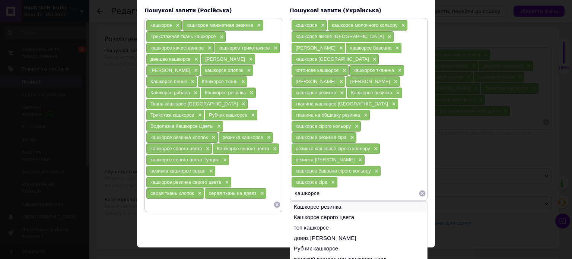
click at [312, 202] on li "Кашкорсе резинка" at bounding box center [358, 207] width 137 height 10
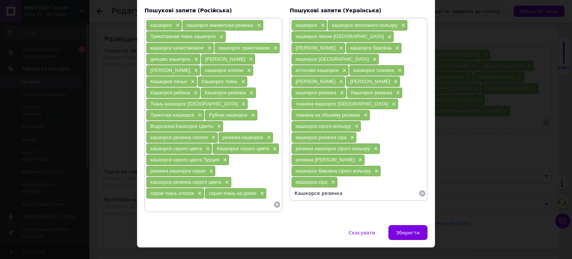
click at [335, 188] on input "Кашкорсе резинка" at bounding box center [354, 193] width 127 height 11
type input "Кашкорсе резинка сіра"
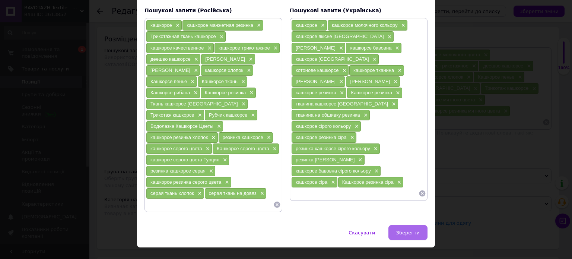
click at [410, 230] on span "Зберегти" at bounding box center [407, 233] width 23 height 6
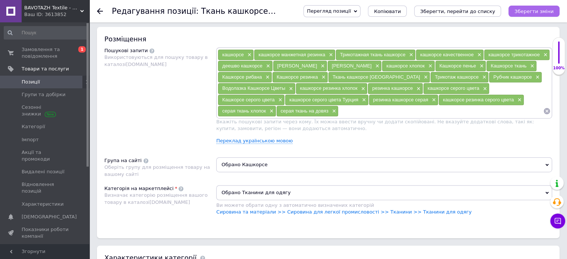
click at [519, 12] on button "Зберегти зміни" at bounding box center [533, 11] width 51 height 11
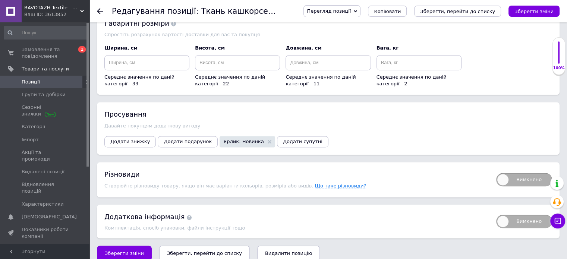
scroll to position [1160, 0]
click at [523, 13] on icon "Зберегти зміни" at bounding box center [533, 12] width 39 height 6
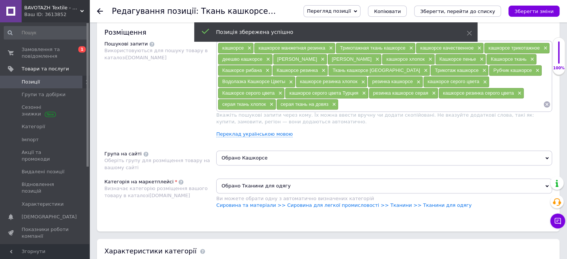
scroll to position [415, 0]
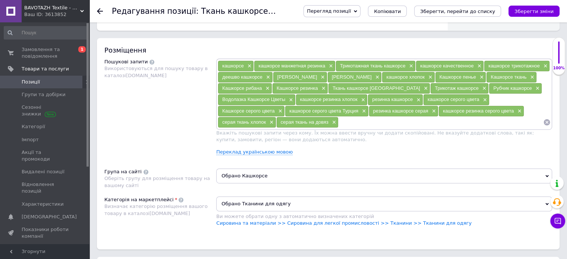
click at [97, 12] on icon at bounding box center [100, 11] width 6 height 6
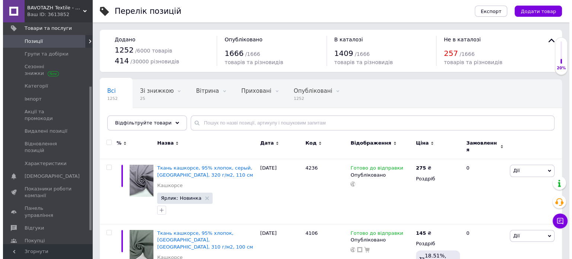
scroll to position [112, 0]
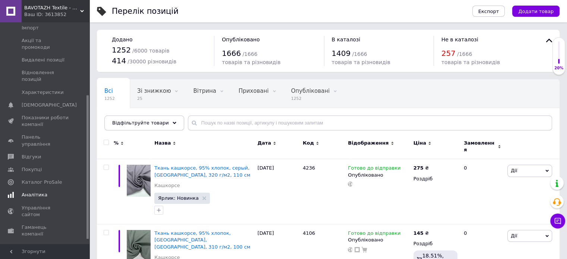
click at [42, 179] on span "Каталог ProSale" at bounding box center [42, 182] width 40 height 7
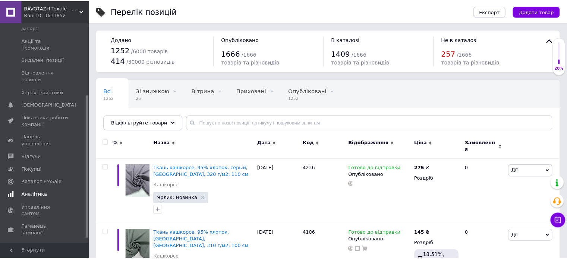
scroll to position [30, 0]
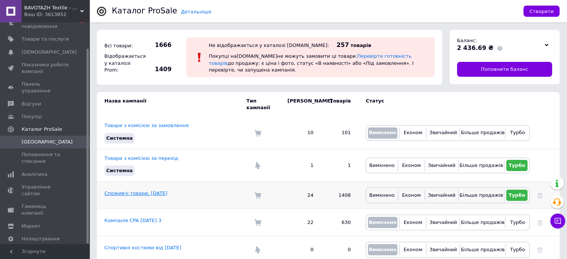
drag, startPoint x: 140, startPoint y: 187, endPoint x: 129, endPoint y: 192, distance: 11.8
click at [140, 190] on link "Споживчі товари, [DATE]" at bounding box center [135, 193] width 63 height 6
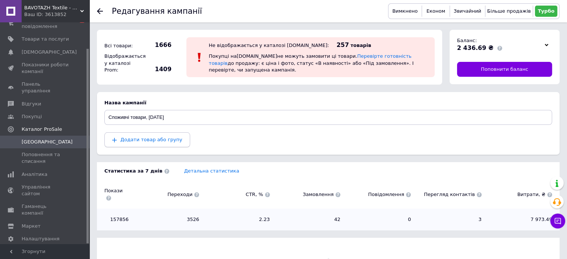
click at [146, 135] on button "Додати товар або групу" at bounding box center [147, 139] width 86 height 15
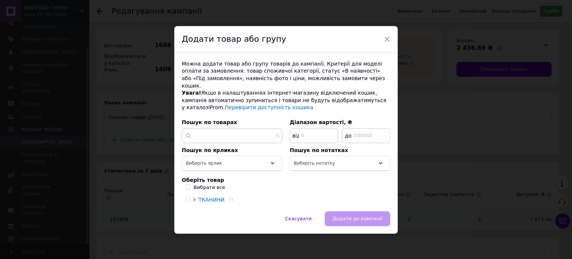
click at [187, 184] on input "Вибрати все" at bounding box center [188, 186] width 5 height 5
checkbox input "true"
click at [373, 210] on div "Можна додати товар або групу товарів до кампанії. Критерії для моделі оплати за…" at bounding box center [286, 132] width 224 height 158
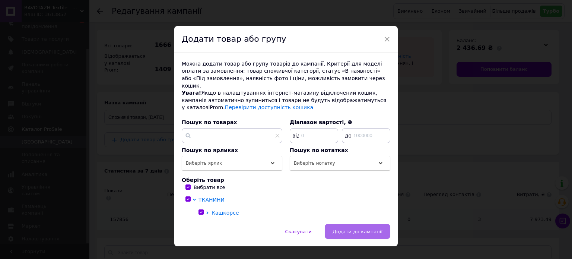
click at [372, 224] on button "Додати до кампанії" at bounding box center [358, 231] width 66 height 15
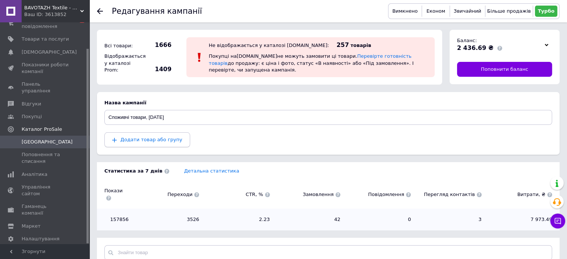
click at [132, 138] on span "Додати товар або групу" at bounding box center [151, 140] width 62 height 6
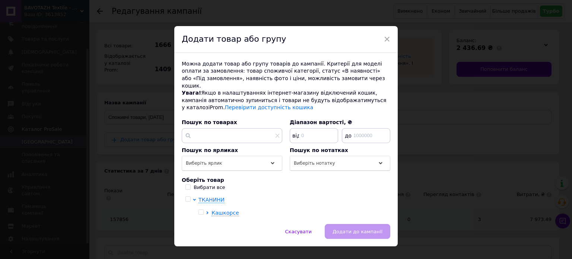
click at [186, 184] on label "Вибрати все" at bounding box center [206, 187] width 40 height 7
click at [186, 184] on input "Вибрати все" at bounding box center [188, 186] width 5 height 5
checkbox input "true"
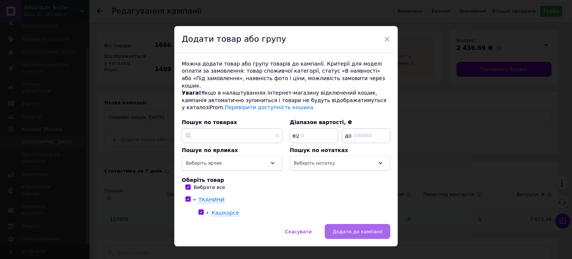
click at [342, 229] on span "Додати до кампанії" at bounding box center [358, 232] width 50 height 6
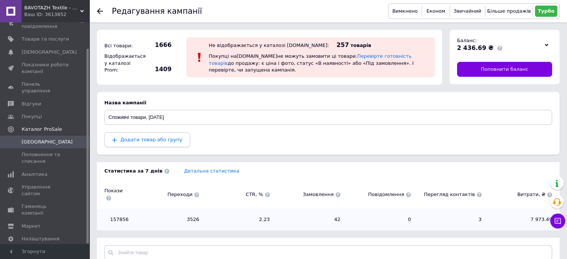
click at [174, 143] on button "Додати товар або групу" at bounding box center [147, 139] width 86 height 15
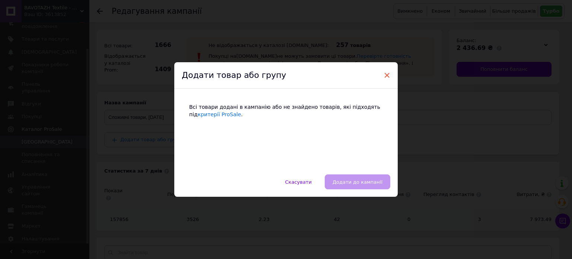
click at [387, 75] on span "×" at bounding box center [387, 75] width 7 height 13
